Goal: Transaction & Acquisition: Book appointment/travel/reservation

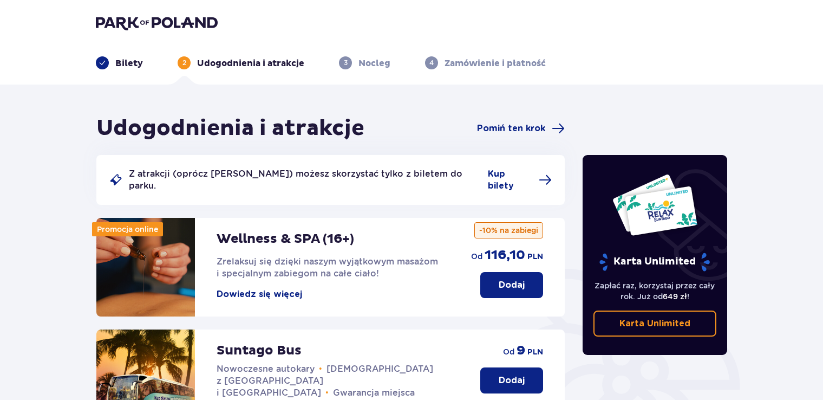
click at [100, 61] on span at bounding box center [103, 63] width 8 height 8
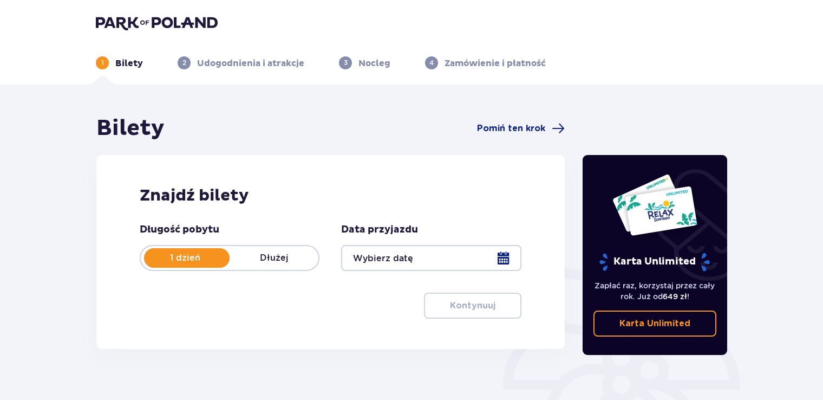
click at [503, 261] on div at bounding box center [431, 258] width 180 height 26
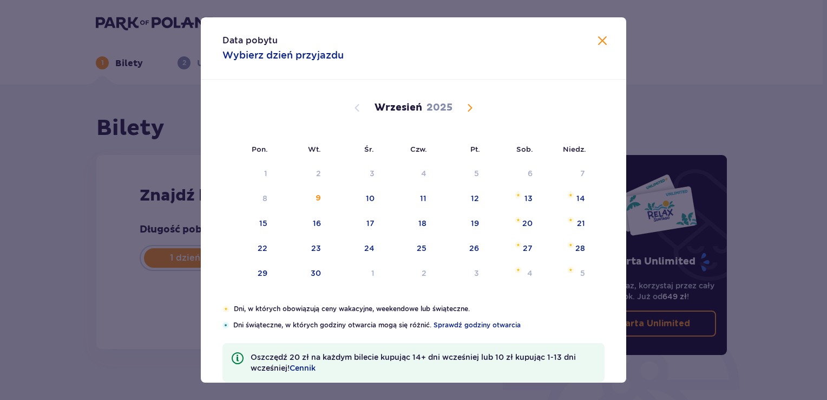
click at [469, 105] on span "Calendar" at bounding box center [470, 107] width 13 height 13
click at [468, 108] on span "Calendar" at bounding box center [470, 107] width 13 height 13
click at [268, 248] on div "17" at bounding box center [250, 249] width 54 height 24
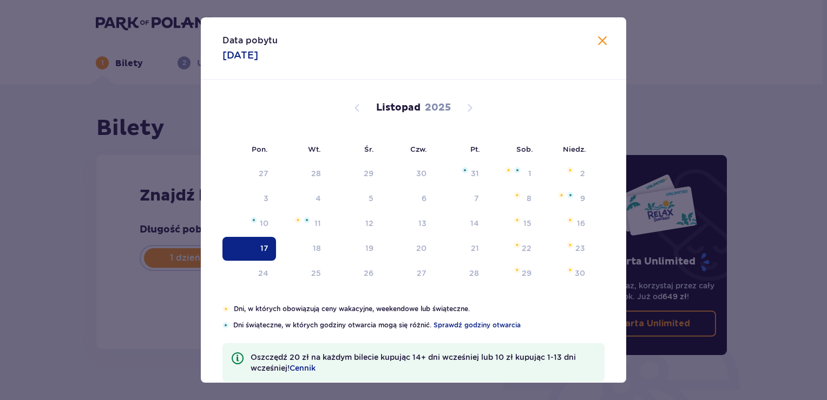
type input "[DATE]"
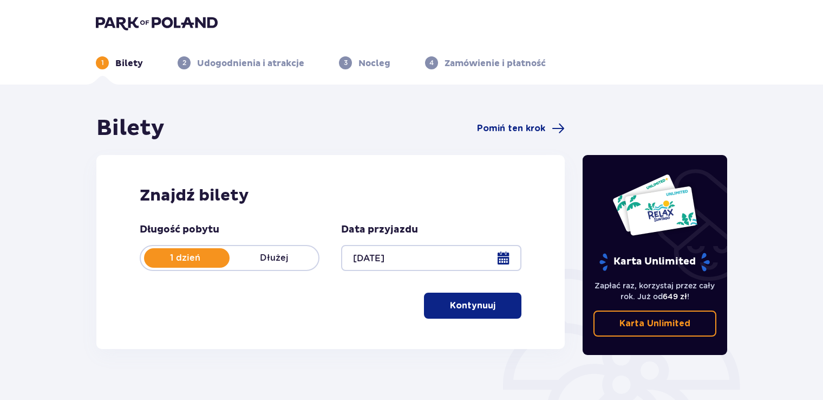
click at [477, 302] on p "Kontynuuj" at bounding box center [472, 305] width 45 height 12
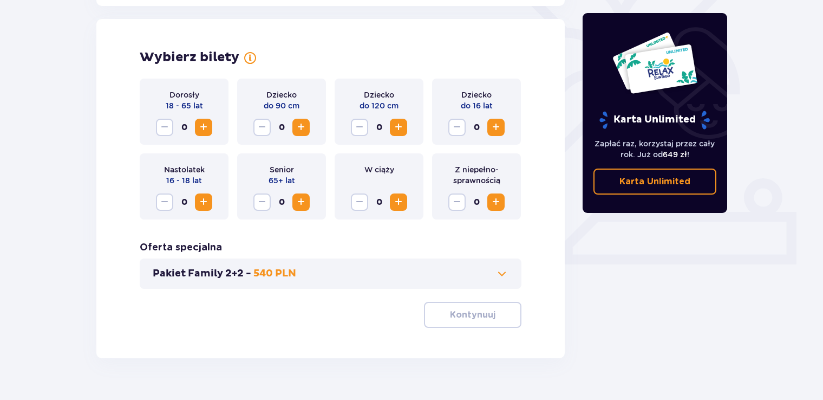
scroll to position [301, 0]
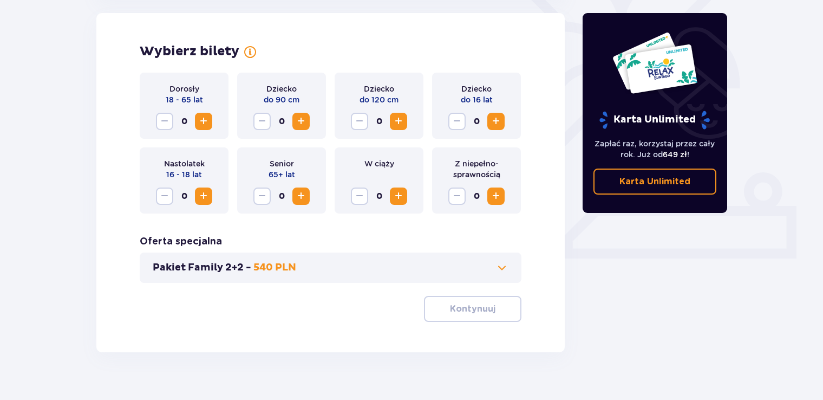
click at [498, 122] on span "Increase" at bounding box center [496, 121] width 13 height 13
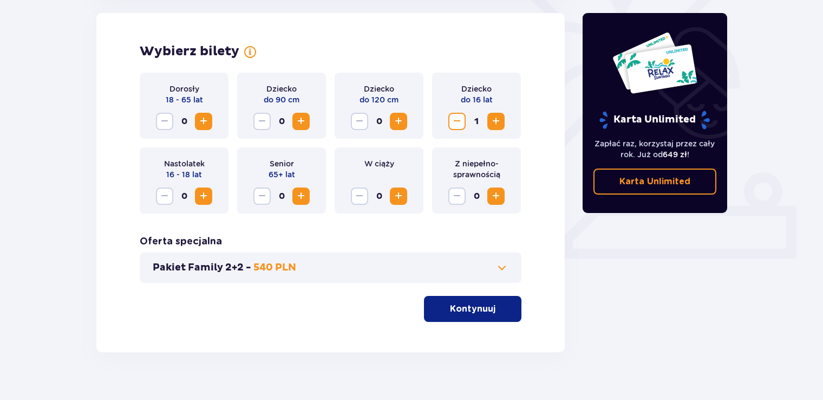
click at [498, 122] on span "Increase" at bounding box center [496, 121] width 13 height 13
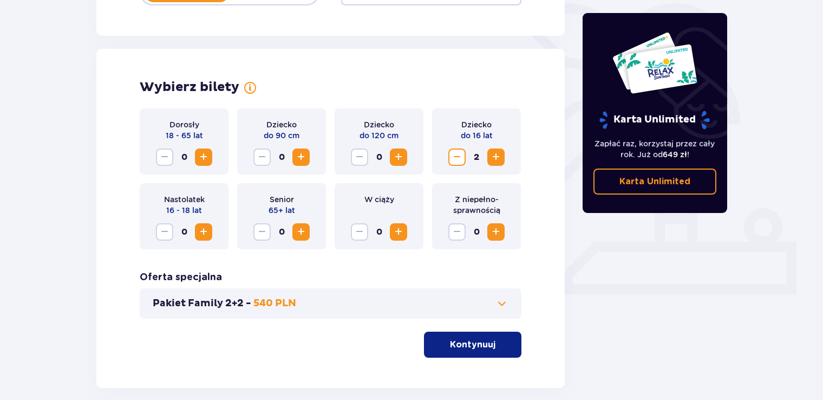
scroll to position [247, 0]
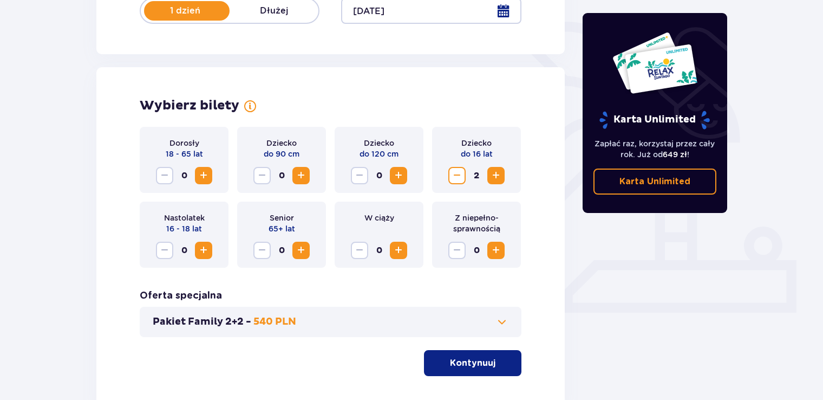
click at [205, 173] on span "Increase" at bounding box center [203, 175] width 13 height 13
click at [204, 174] on span "Increase" at bounding box center [203, 175] width 13 height 13
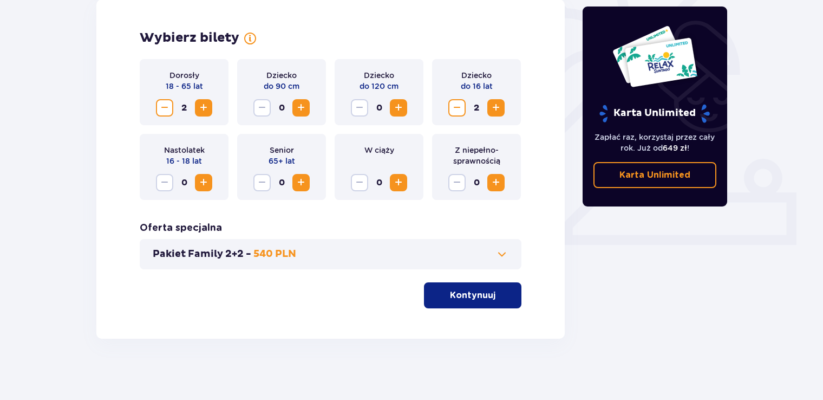
scroll to position [318, 0]
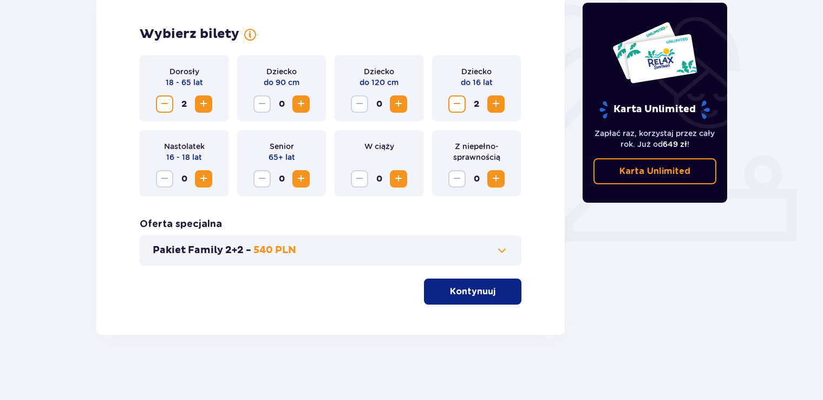
click at [481, 296] on p "Kontynuuj" at bounding box center [472, 291] width 45 height 12
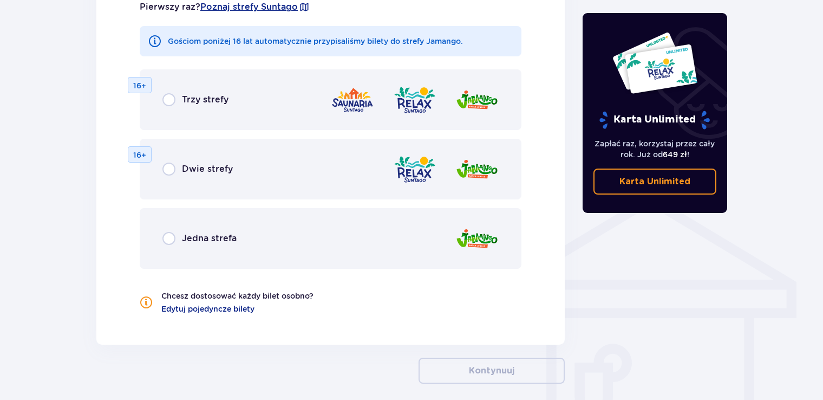
scroll to position [709, 0]
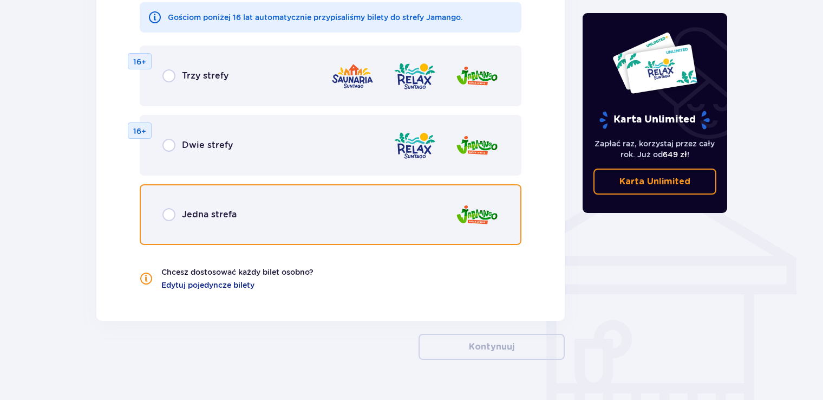
click at [166, 212] on input "radio" at bounding box center [168, 214] width 13 height 13
radio input "true"
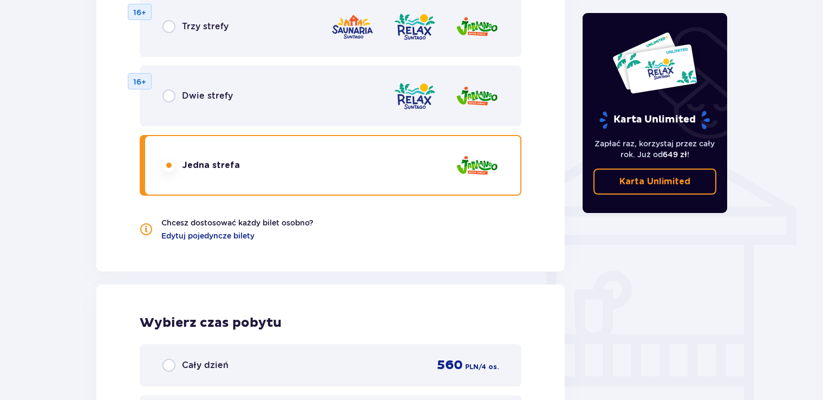
scroll to position [758, 0]
